Goal: Transaction & Acquisition: Purchase product/service

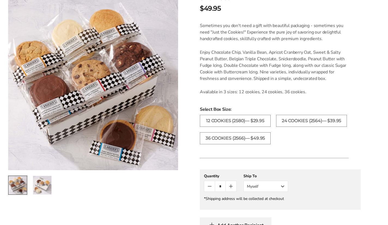
scroll to position [114, 0]
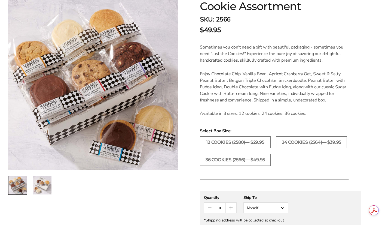
click at [41, 180] on img "2 / 2" at bounding box center [42, 185] width 19 height 19
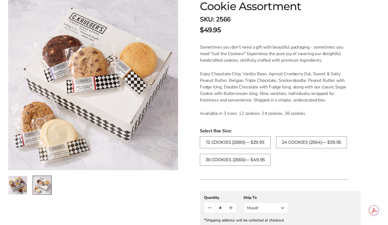
click at [84, 67] on img at bounding box center [93, 85] width 170 height 170
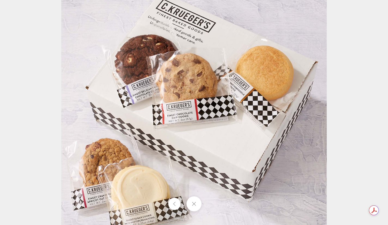
click at [84, 67] on img at bounding box center [193, 112] width 265 height 265
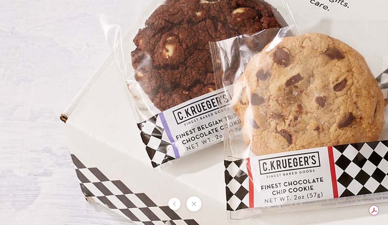
click at [45, 104] on img at bounding box center [326, 178] width 653 height 653
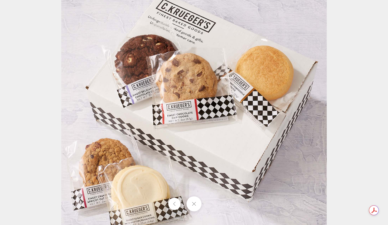
click at [45, 104] on div at bounding box center [194, 112] width 388 height 225
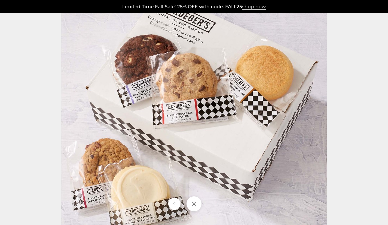
click at [250, 6] on span "shop now" at bounding box center [254, 7] width 24 height 6
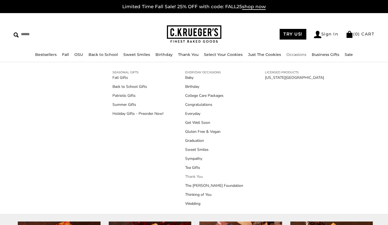
click at [195, 174] on link "Thank You" at bounding box center [214, 176] width 58 height 6
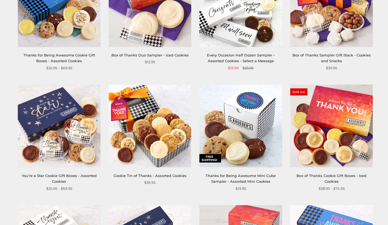
scroll to position [270, 0]
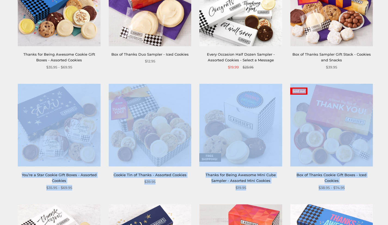
drag, startPoint x: 387, startPoint y: 67, endPoint x: 390, endPoint y: 84, distance: 17.1
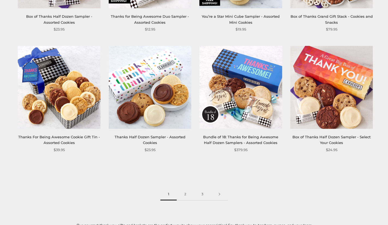
scroll to position [675, 0]
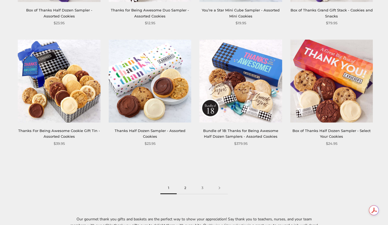
click at [185, 189] on link "2" at bounding box center [185, 188] width 17 height 12
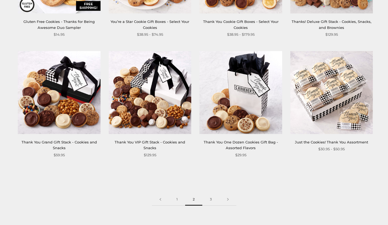
scroll to position [661, 0]
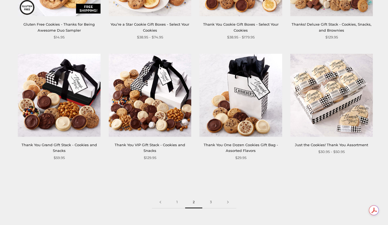
click at [336, 84] on img at bounding box center [331, 95] width 82 height 82
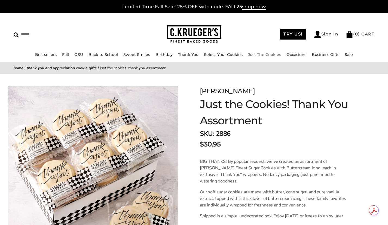
click at [269, 52] on link "Just The Cookies" at bounding box center [264, 54] width 33 height 5
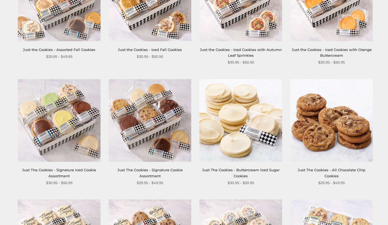
scroll to position [160, 0]
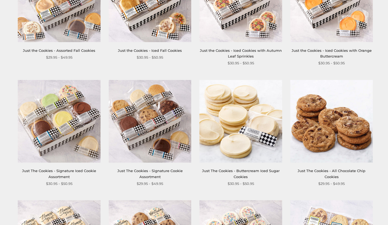
click at [143, 102] on img at bounding box center [150, 121] width 82 height 82
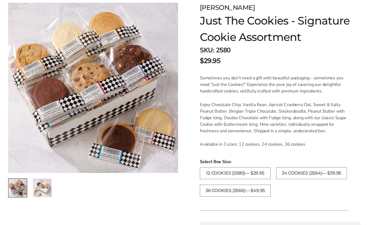
scroll to position [89, 0]
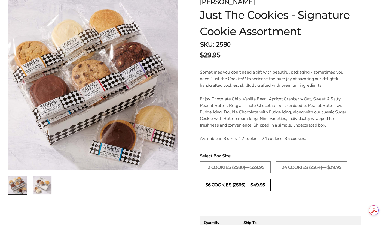
click at [218, 182] on label "36 COOKIES (2566)— $49.95" at bounding box center [235, 185] width 71 height 12
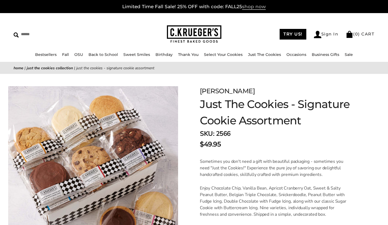
click at [252, 6] on span "shop now" at bounding box center [254, 7] width 24 height 6
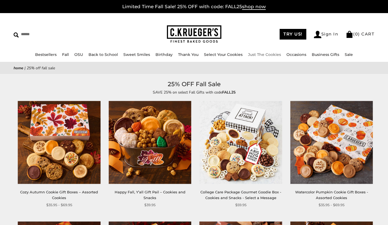
click at [262, 56] on link "Just The Cookies" at bounding box center [264, 54] width 33 height 5
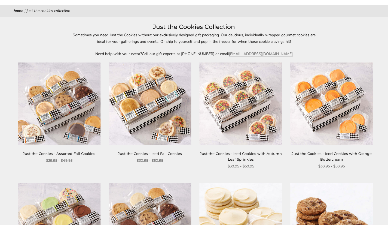
scroll to position [57, 0]
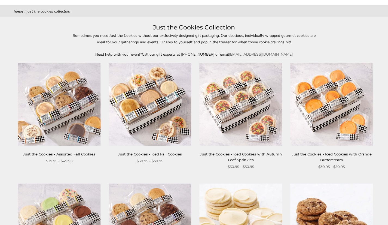
click at [68, 100] on img at bounding box center [59, 104] width 82 height 82
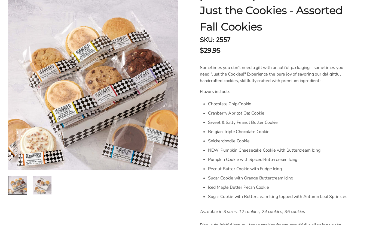
scroll to position [94, 0]
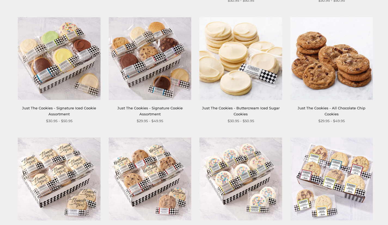
scroll to position [222, 0]
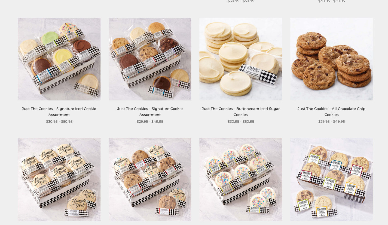
click at [329, 66] on img at bounding box center [331, 59] width 82 height 82
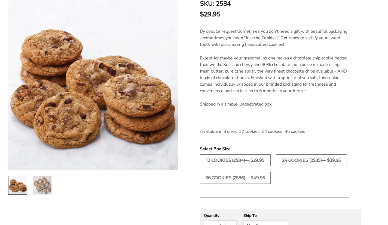
scroll to position [134, 0]
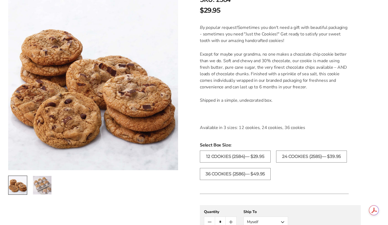
click at [38, 185] on img "2 / 2" at bounding box center [42, 185] width 19 height 19
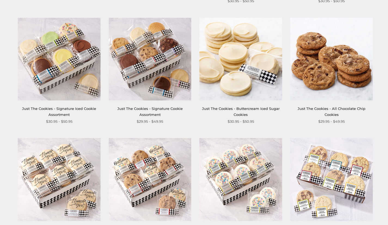
click at [53, 171] on img at bounding box center [59, 179] width 82 height 82
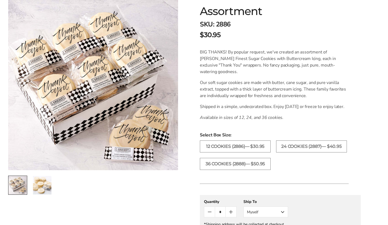
scroll to position [112, 0]
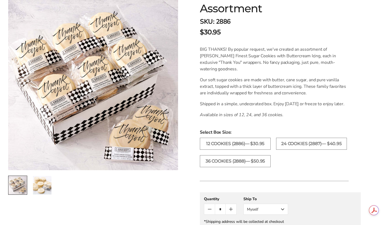
click at [40, 183] on img "2 / 2" at bounding box center [42, 185] width 19 height 19
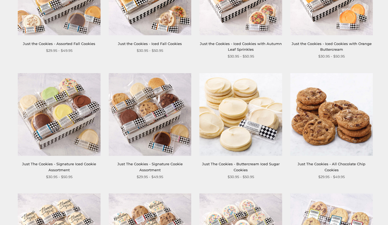
scroll to position [162, 0]
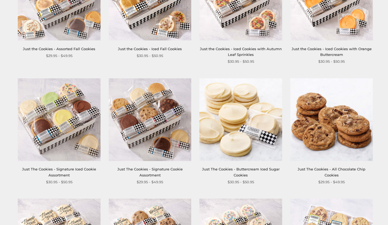
click at [157, 97] on img at bounding box center [150, 119] width 82 height 82
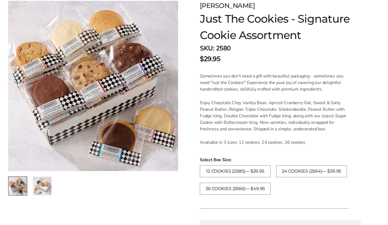
scroll to position [80, 0]
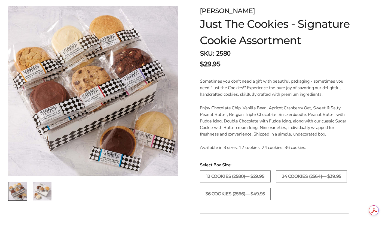
click at [45, 187] on img "2 / 2" at bounding box center [42, 191] width 19 height 19
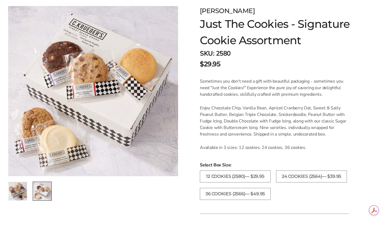
click at [215, 11] on div "[PERSON_NAME]" at bounding box center [280, 11] width 161 height 10
copy div "[PERSON_NAME]"
click at [275, 61] on div "$29.95" at bounding box center [280, 64] width 161 height 10
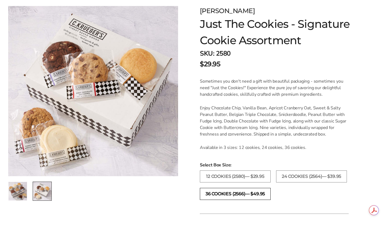
click at [221, 193] on label "36 COOKIES (2566)— $49.95" at bounding box center [235, 194] width 71 height 12
